Goal: Task Accomplishment & Management: Use online tool/utility

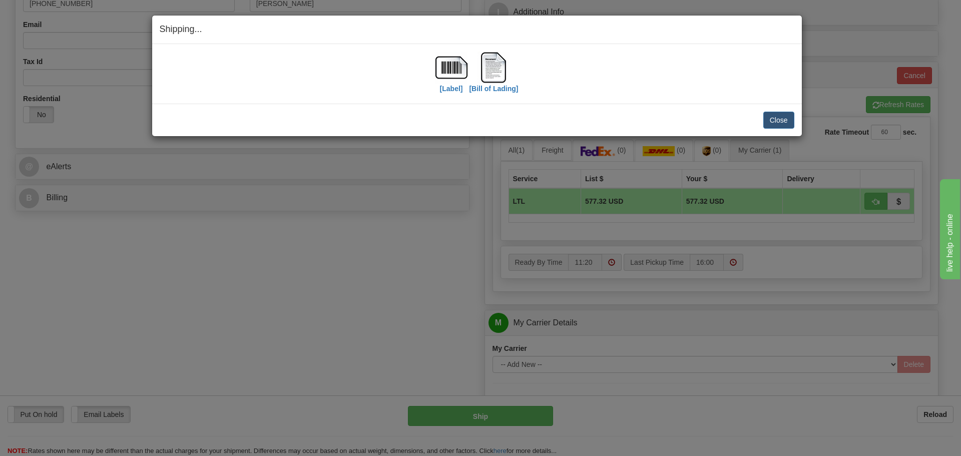
scroll to position [307, 0]
click at [779, 126] on button "Close" at bounding box center [779, 120] width 31 height 17
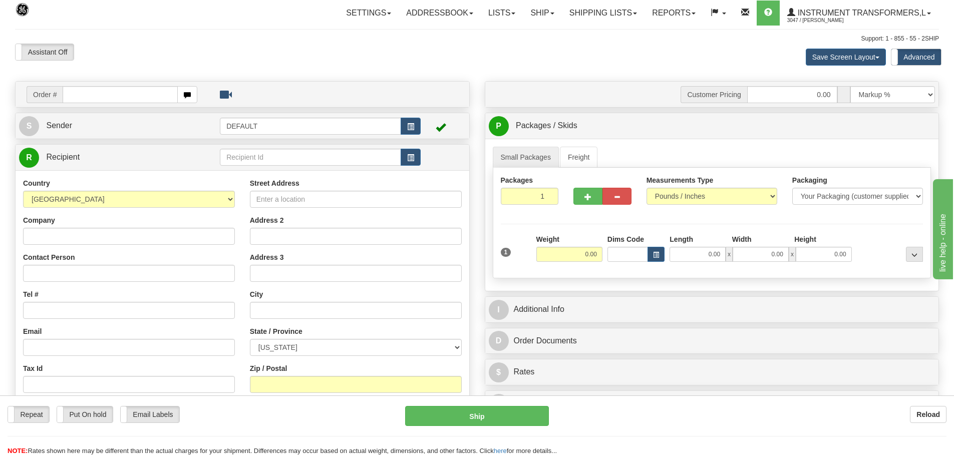
click at [160, 96] on input "text" at bounding box center [120, 94] width 115 height 17
type input "86708467."
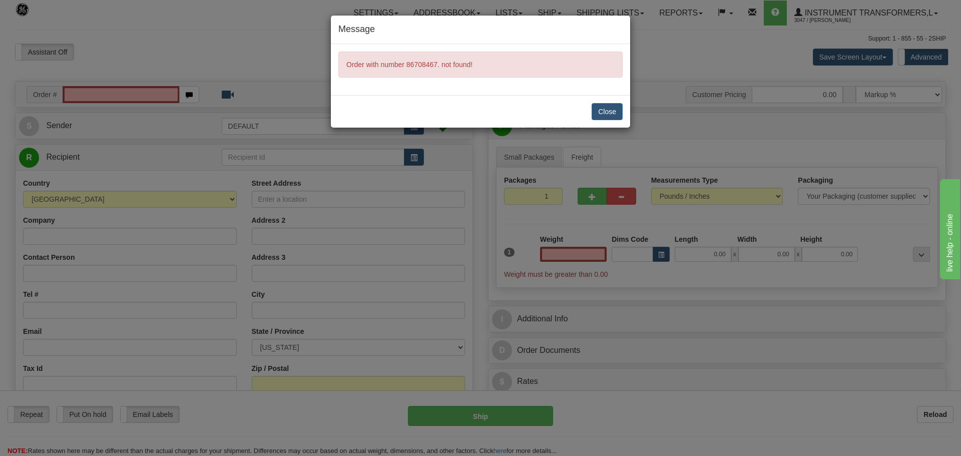
type input "0.00"
click at [160, 96] on div "Message Order with number 86708467. not found! Close" at bounding box center [480, 228] width 961 height 456
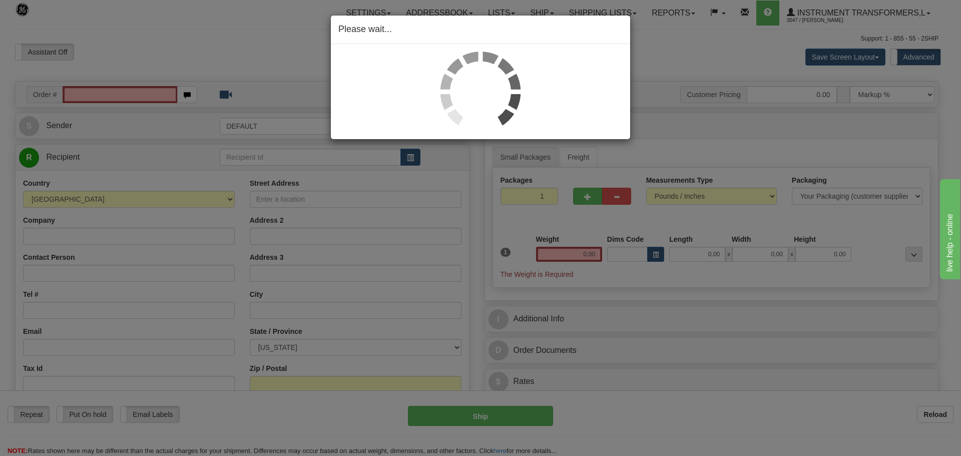
click at [148, 97] on div "Please wait..." at bounding box center [480, 228] width 961 height 456
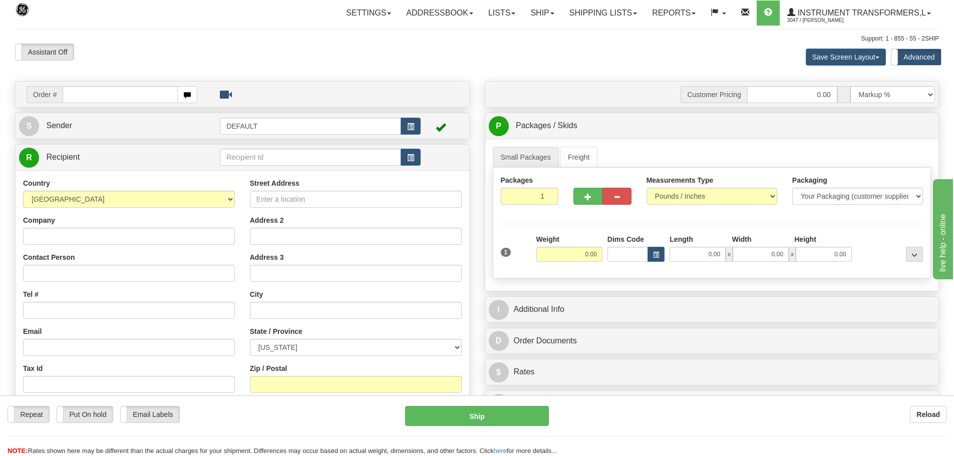
click at [98, 104] on td "Order #" at bounding box center [242, 94] width 447 height 21
click at [98, 101] on input "text" at bounding box center [120, 94] width 115 height 17
paste input "86708467"
type input "86708467"
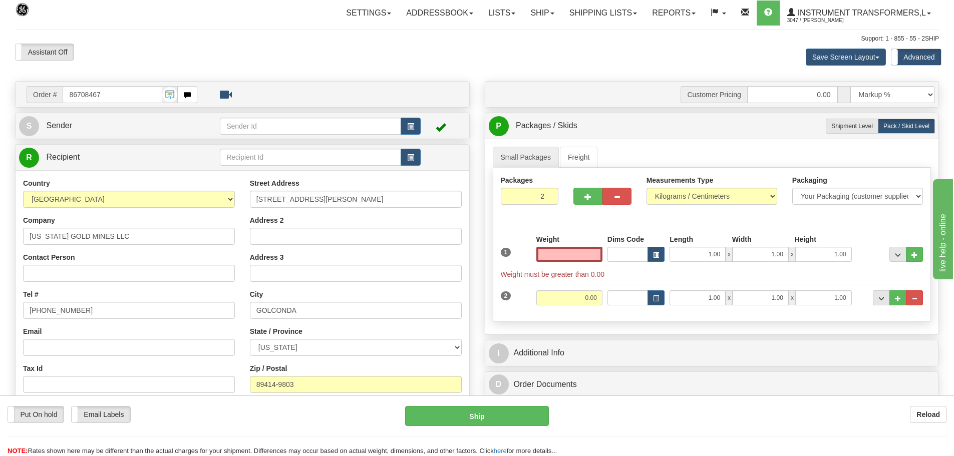
click at [581, 253] on input "text" at bounding box center [569, 254] width 66 height 15
type input "1"
type input "0.00"
type input "1"
click at [549, 198] on input "1" at bounding box center [530, 196] width 58 height 17
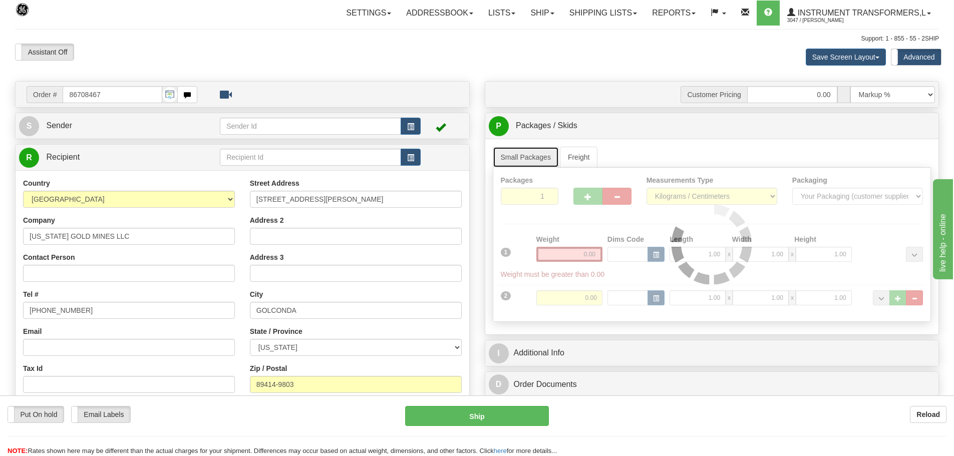
click at [548, 151] on link "Small Packages" at bounding box center [526, 157] width 66 height 21
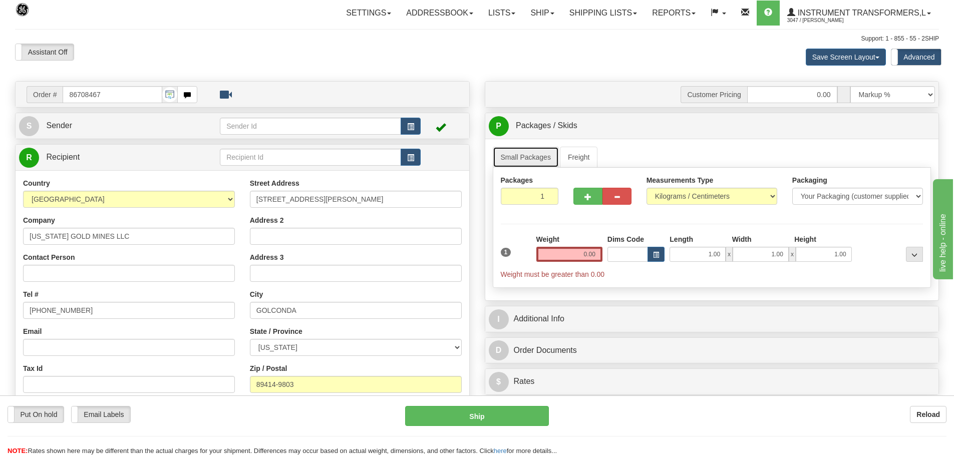
drag, startPoint x: 548, startPoint y: 151, endPoint x: 627, endPoint y: 165, distance: 80.3
click at [549, 156] on link "Small Packages" at bounding box center [526, 157] width 66 height 21
click at [674, 195] on select "Pounds / Inches Kilograms / Centimeters" at bounding box center [711, 196] width 131 height 17
select select "0"
click at [646, 188] on select "Pounds / Inches Kilograms / Centimeters" at bounding box center [711, 196] width 131 height 17
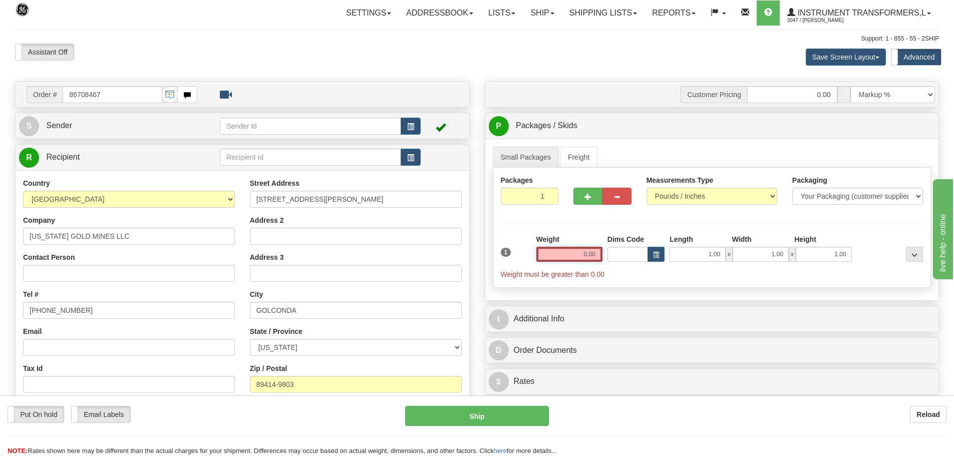
drag, startPoint x: 555, startPoint y: 253, endPoint x: 636, endPoint y: 253, distance: 81.6
click at [636, 253] on div "1 Weight 0.00 Dims Code 1.00" at bounding box center [712, 256] width 428 height 45
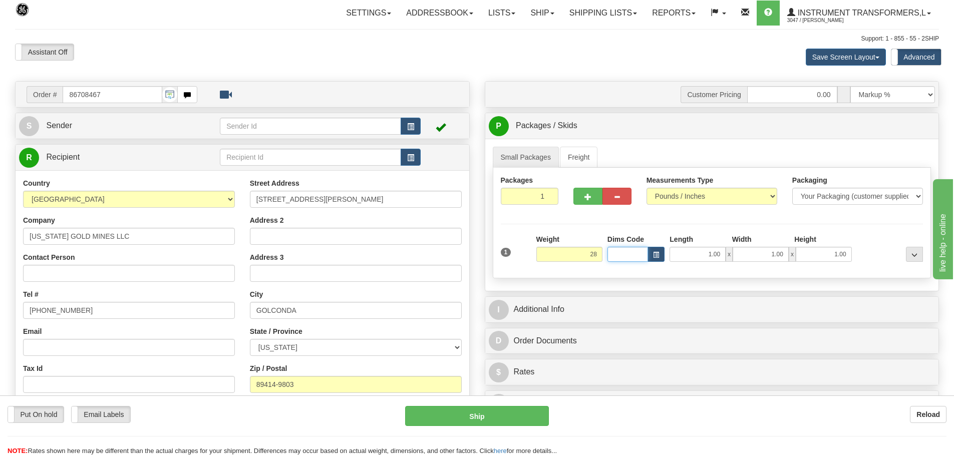
type input "28.00"
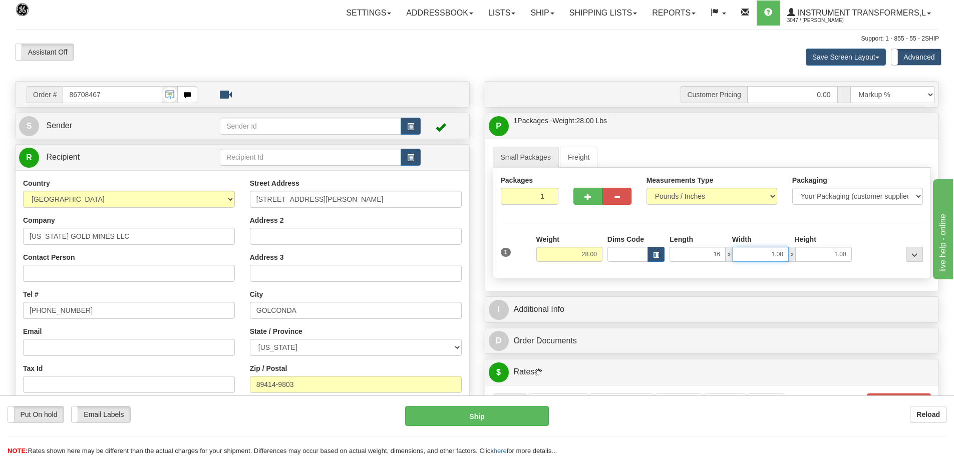
type input "16.00"
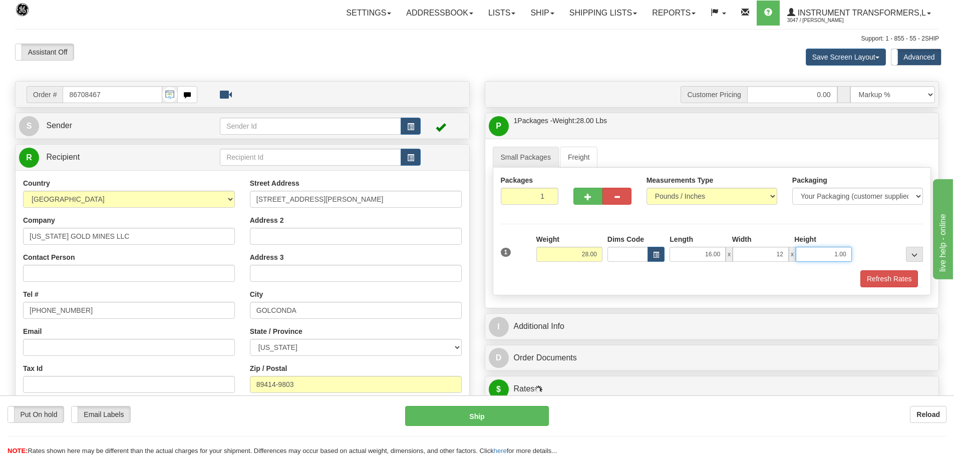
type input "12.00"
type input "8.00"
click at [871, 279] on button "Refresh Rates" at bounding box center [889, 278] width 58 height 17
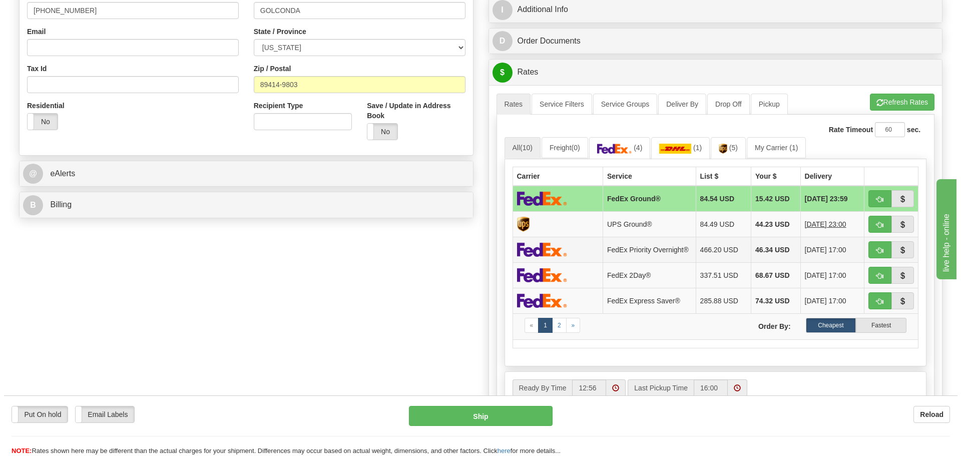
scroll to position [300, 0]
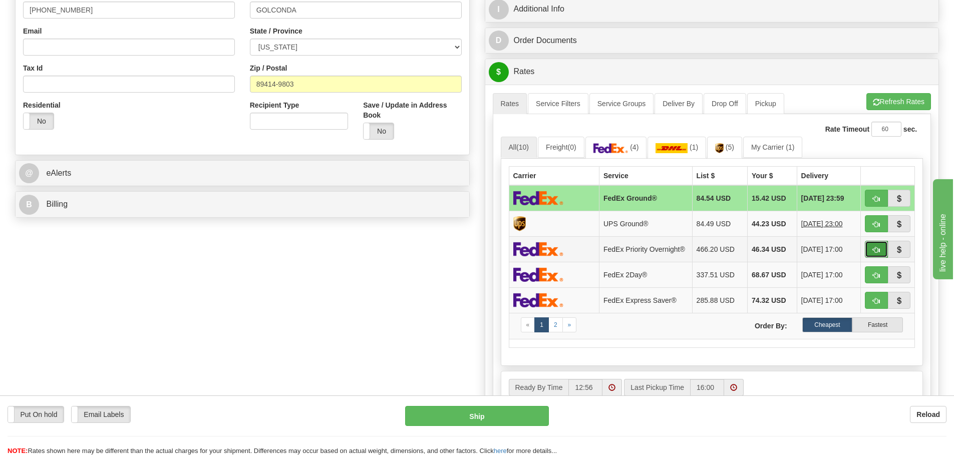
click at [865, 247] on button "button" at bounding box center [876, 249] width 23 height 17
type input "01"
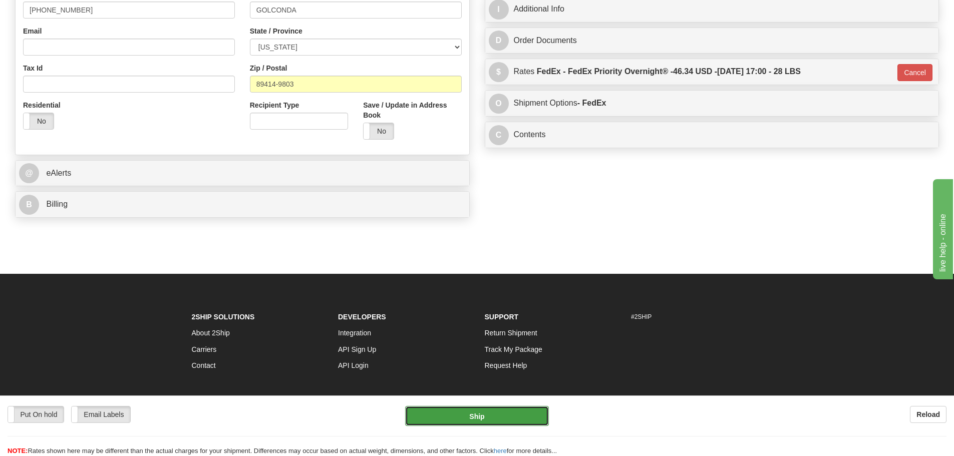
click at [527, 423] on button "Ship" at bounding box center [477, 416] width 144 height 20
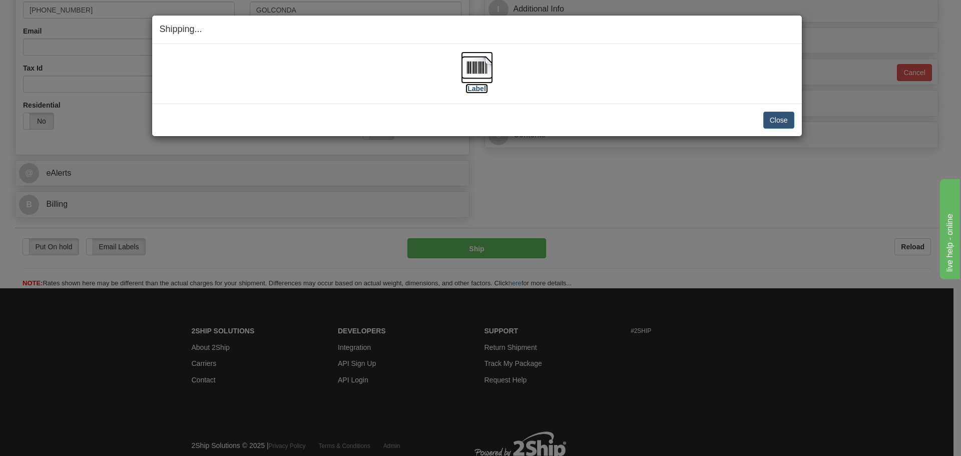
click at [481, 76] on img at bounding box center [477, 68] width 32 height 32
